Goal: Information Seeking & Learning: Compare options

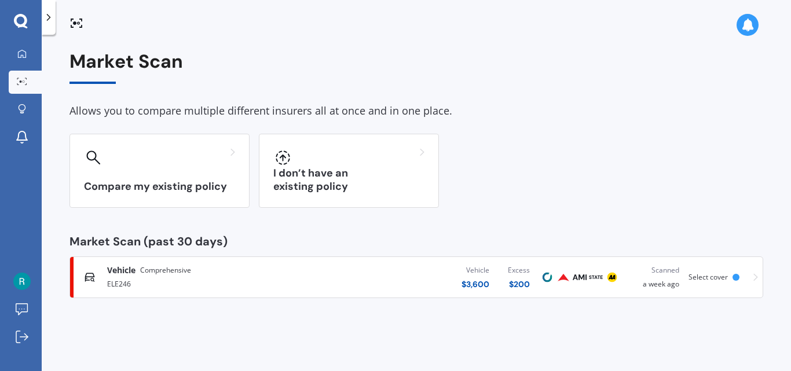
click at [738, 284] on div "Vehicle Comprehensive ELE246 Vehicle $ 3,600 Excess $ 200 Scanned a week ago Se…" at bounding box center [416, 277] width 683 height 35
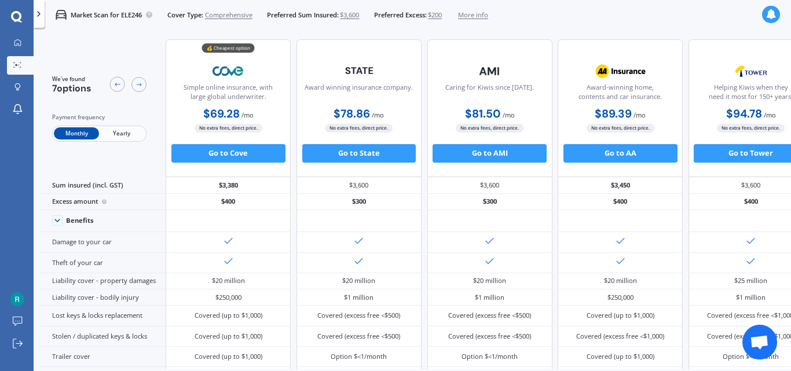
click at [521, 20] on div "Market Scan for ELE246 Cover Type: Comprehensive Preferred Sum Insured: $3,600 …" at bounding box center [412, 15] width 757 height 30
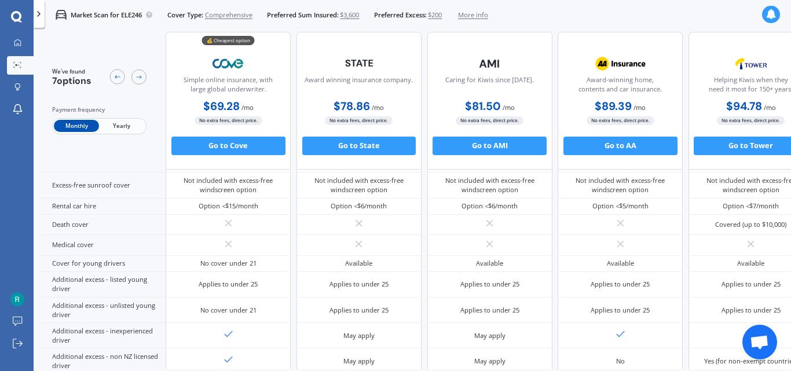
scroll to position [575, 0]
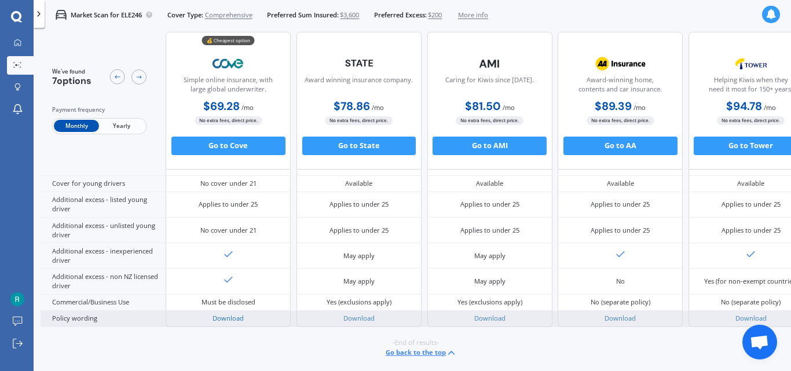
click at [227, 316] on link "Download" at bounding box center [227, 318] width 31 height 9
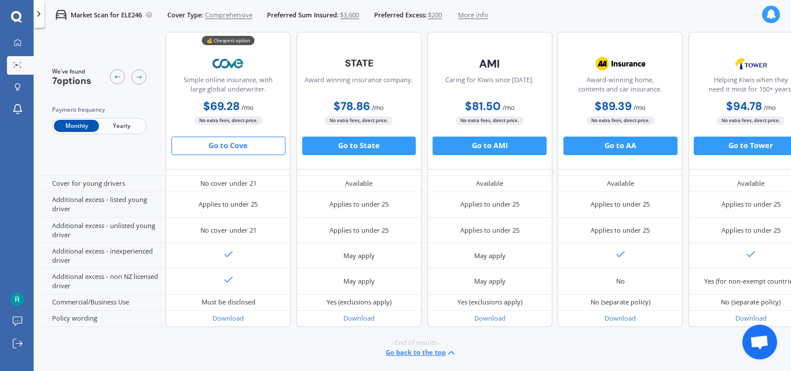
click at [223, 146] on button "Go to Cove" at bounding box center [228, 146] width 114 height 19
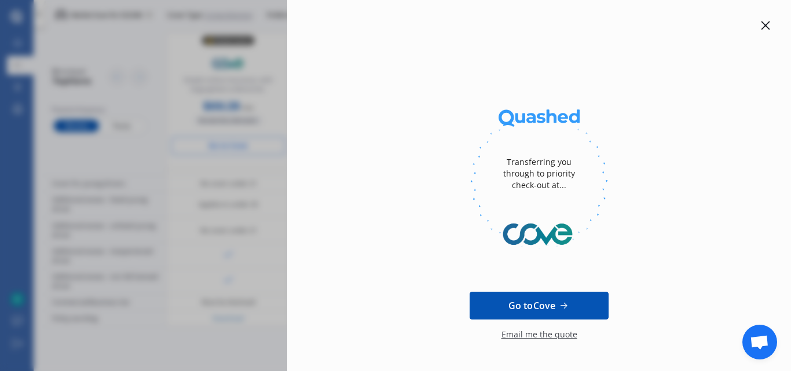
click at [546, 312] on span "Go to Cove" at bounding box center [531, 306] width 47 height 14
click at [761, 28] on icon at bounding box center [764, 25] width 9 height 9
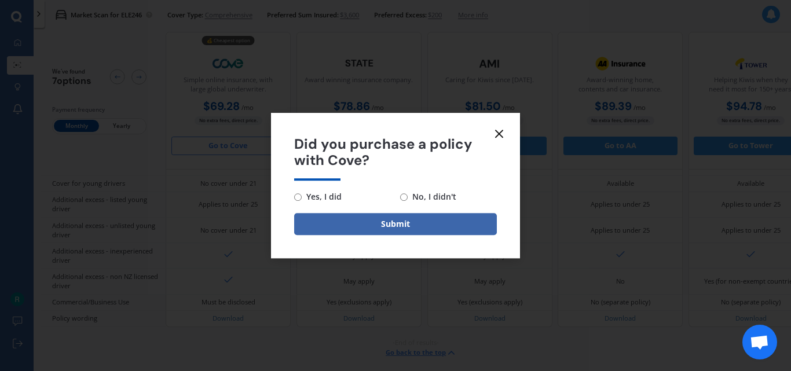
click at [498, 137] on icon at bounding box center [499, 134] width 14 height 14
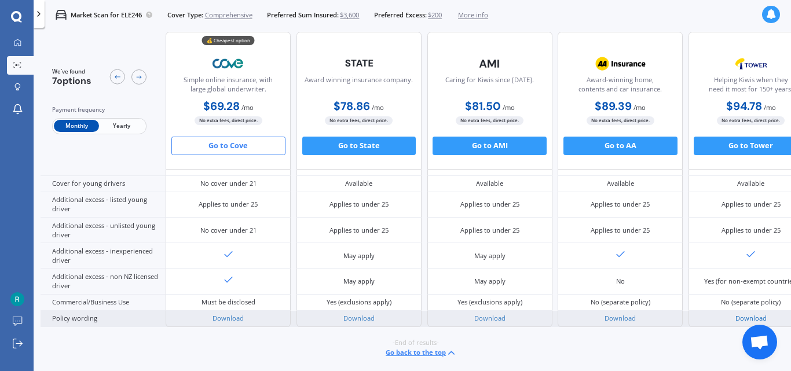
click at [754, 314] on link "Download" at bounding box center [750, 318] width 31 height 9
click at [478, 314] on link "Download" at bounding box center [489, 318] width 31 height 9
click at [613, 314] on link "Download" at bounding box center [619, 318] width 31 height 9
